Goal: Task Accomplishment & Management: Use online tool/utility

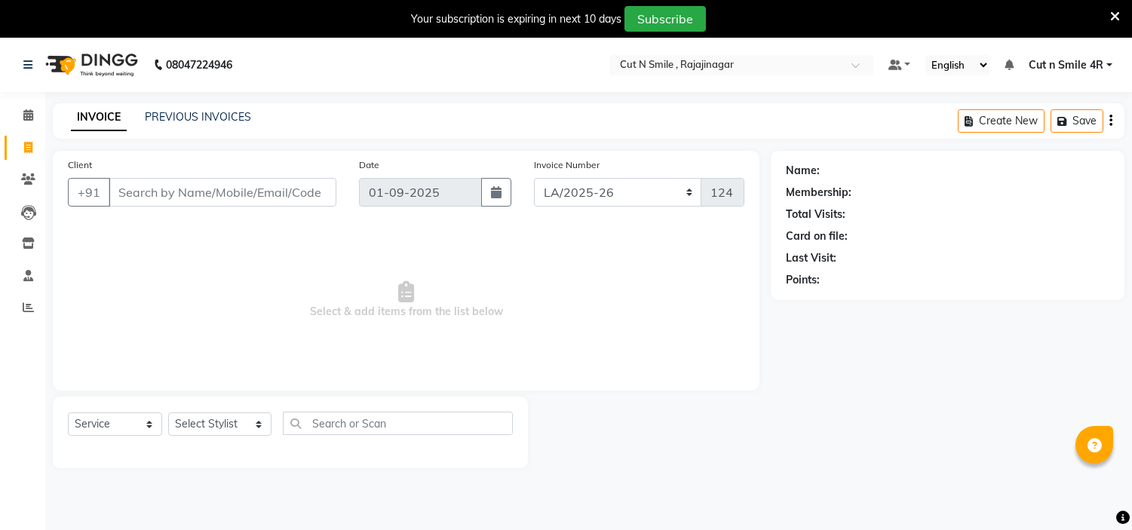
select select "7187"
select select "service"
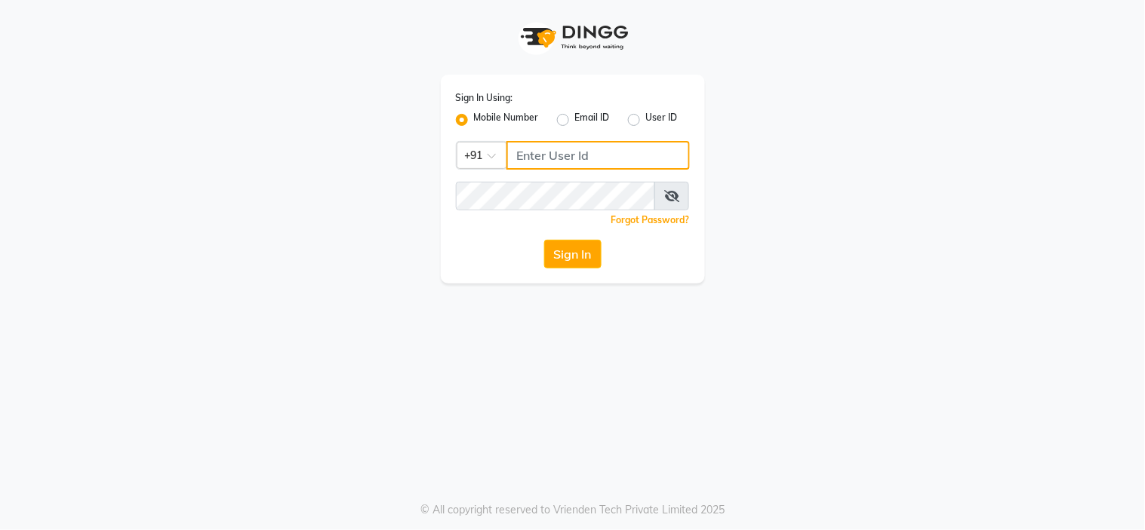
click at [566, 153] on input "Username" at bounding box center [597, 155] width 183 height 29
type input "8050427757"
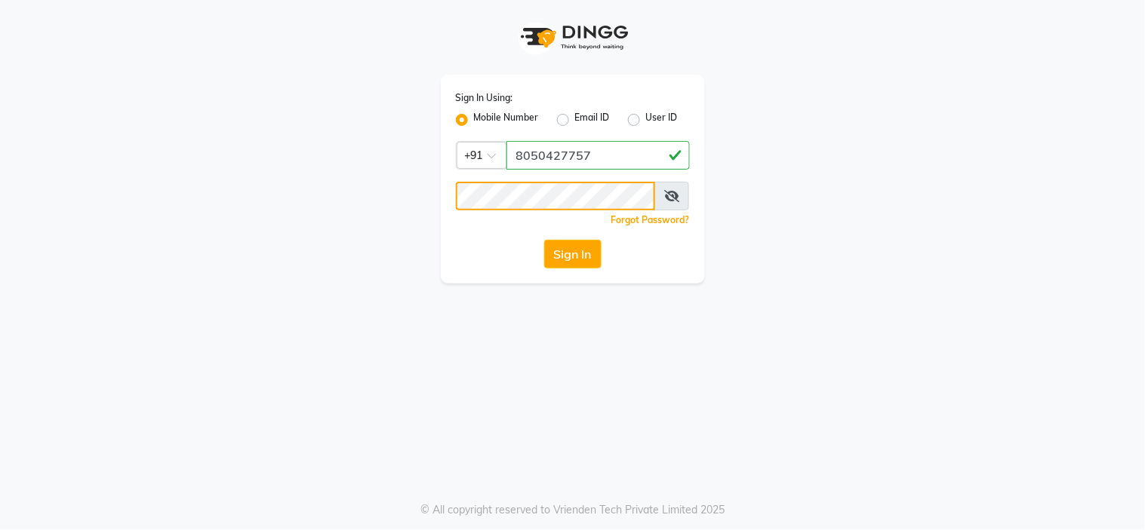
click at [544, 240] on button "Sign In" at bounding box center [572, 254] width 57 height 29
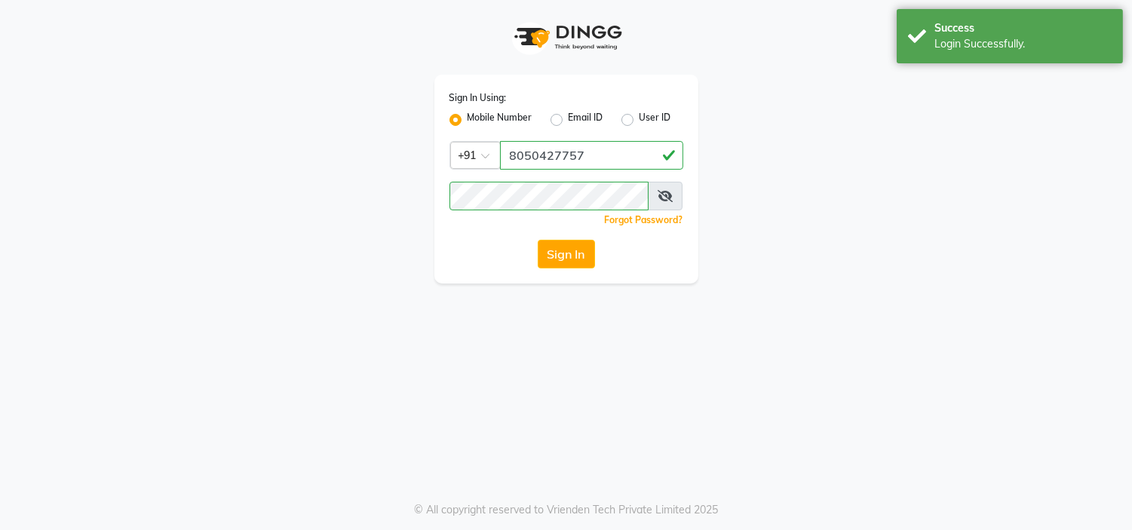
select select "service"
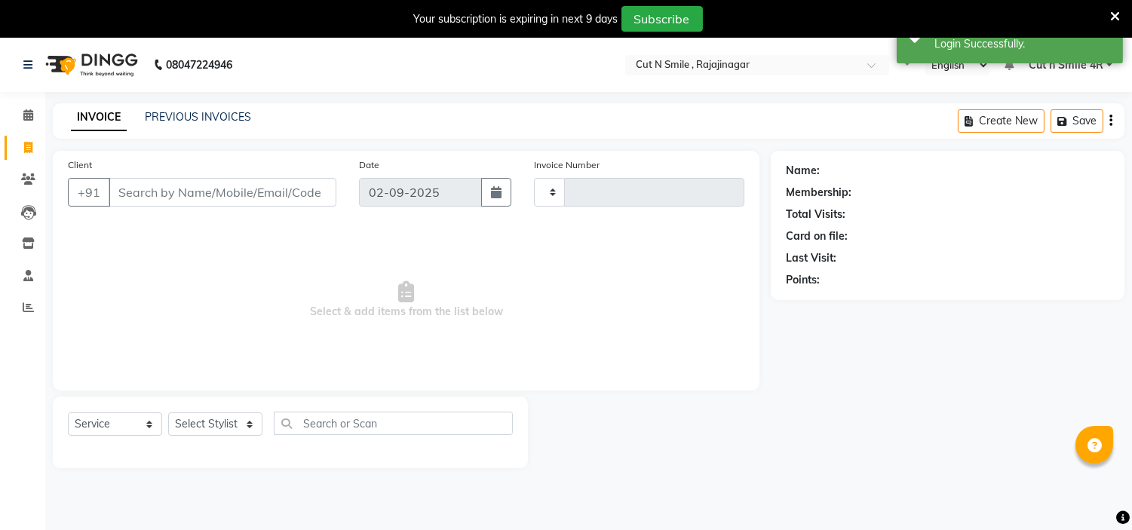
type input "124"
select select "7187"
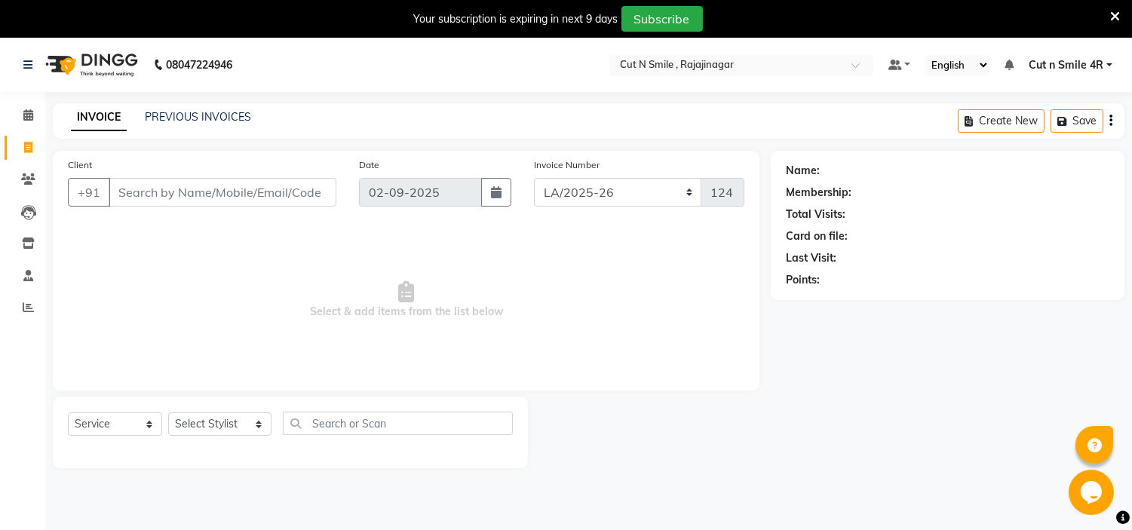
click at [111, 241] on span "Select & add items from the list below" at bounding box center [406, 300] width 677 height 151
